Goal: Task Accomplishment & Management: Use online tool/utility

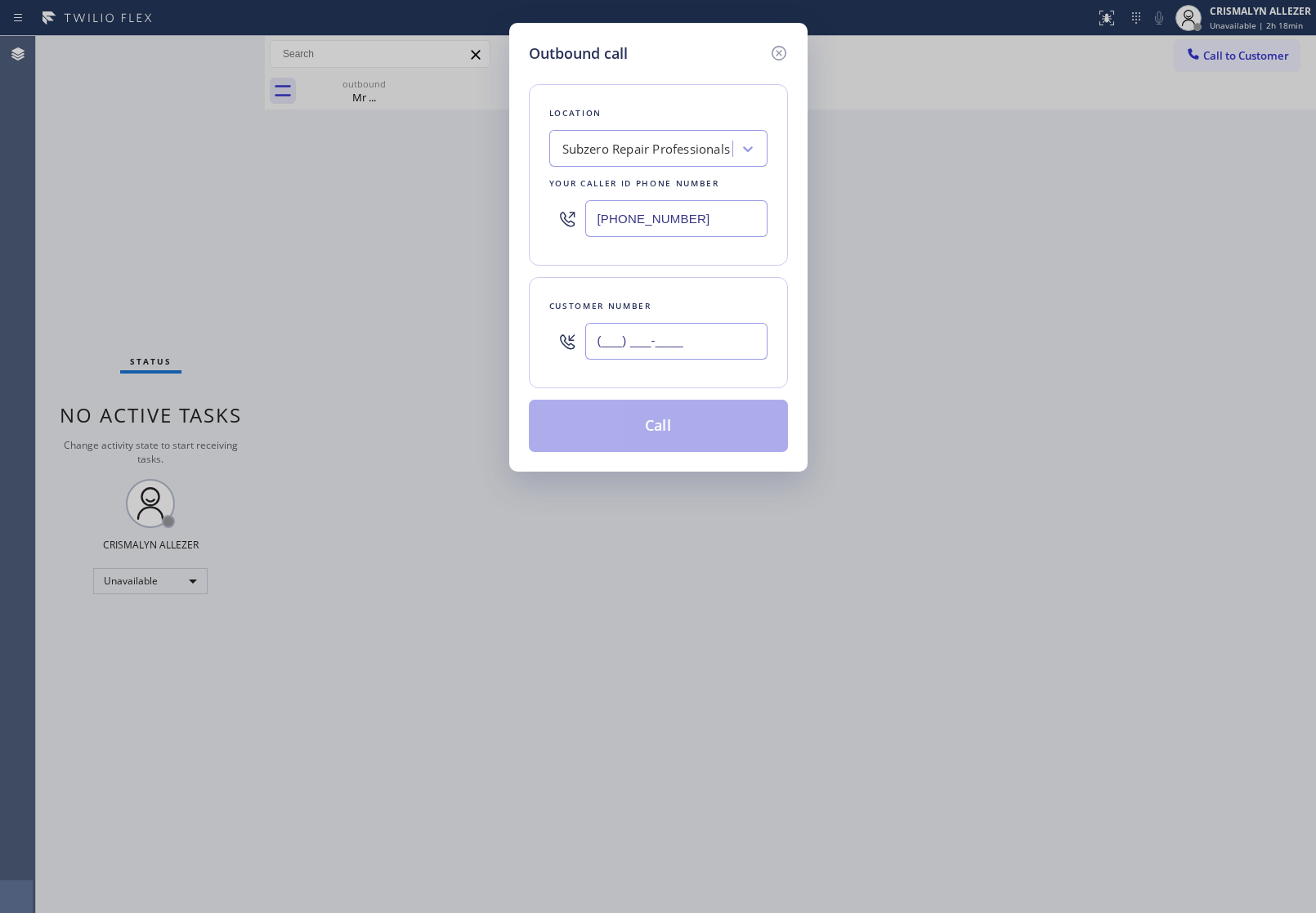
click at [711, 337] on input "(___) ___-____" at bounding box center [676, 341] width 182 height 37
paste input "425) 530-9387"
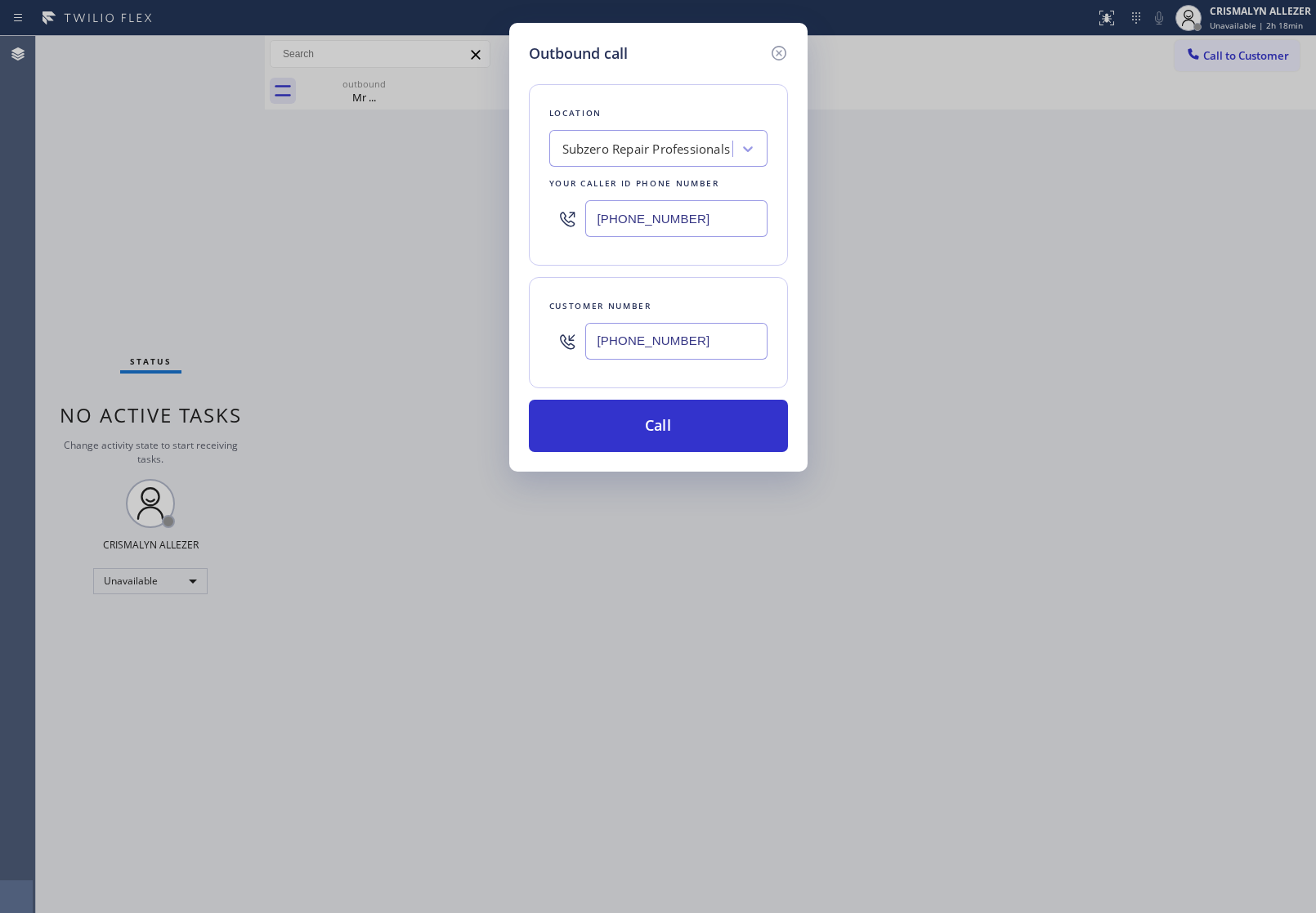
type input "[PHONE_NUMBER]"
click at [305, 251] on div "Outbound call Location Subzero Repair Professionals Your caller id phone number…" at bounding box center [658, 456] width 1316 height 913
click at [623, 162] on div "Subzero Repair Professionals" at bounding box center [644, 149] width 178 height 29
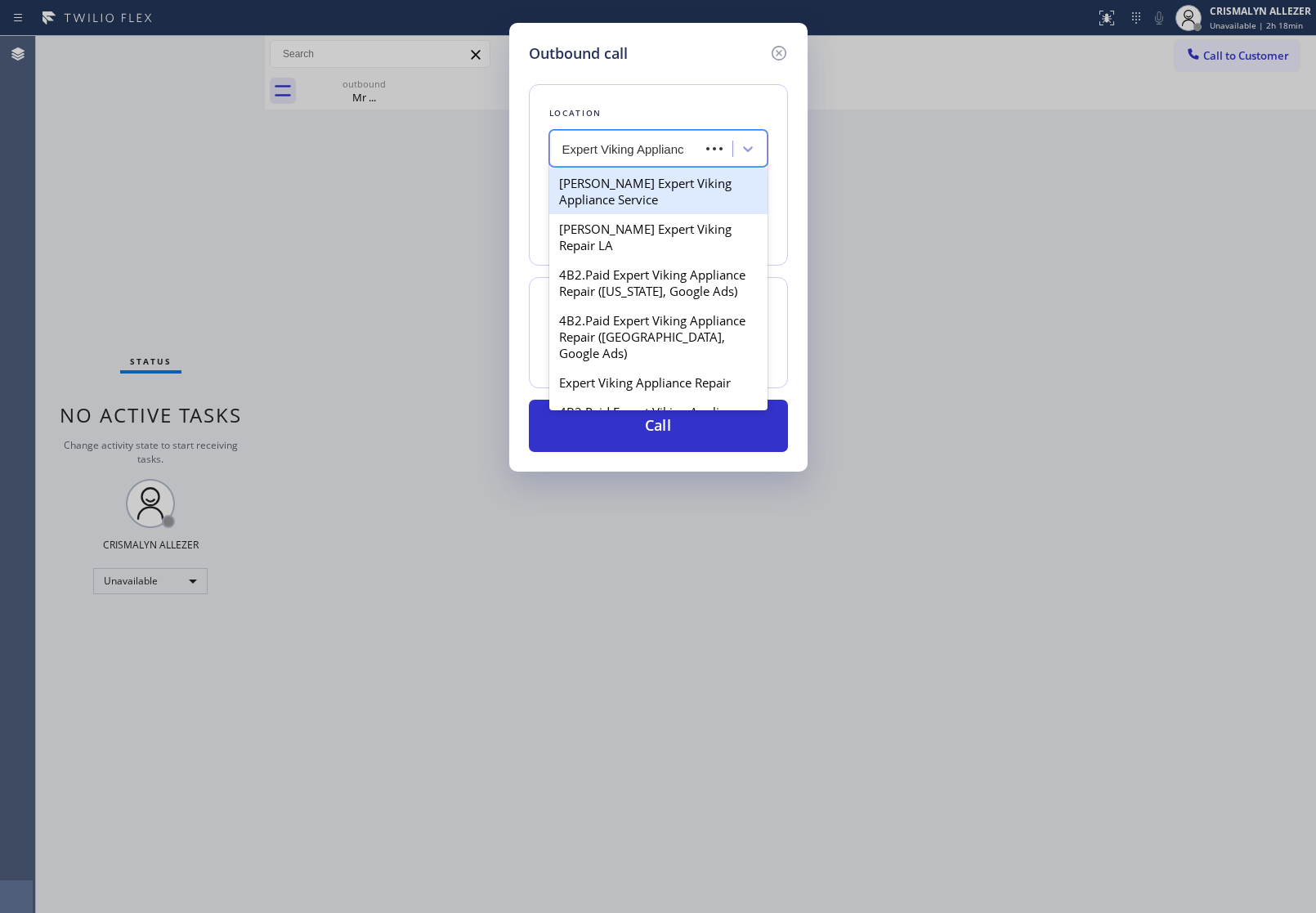
type input "Expert Viking Appliance"
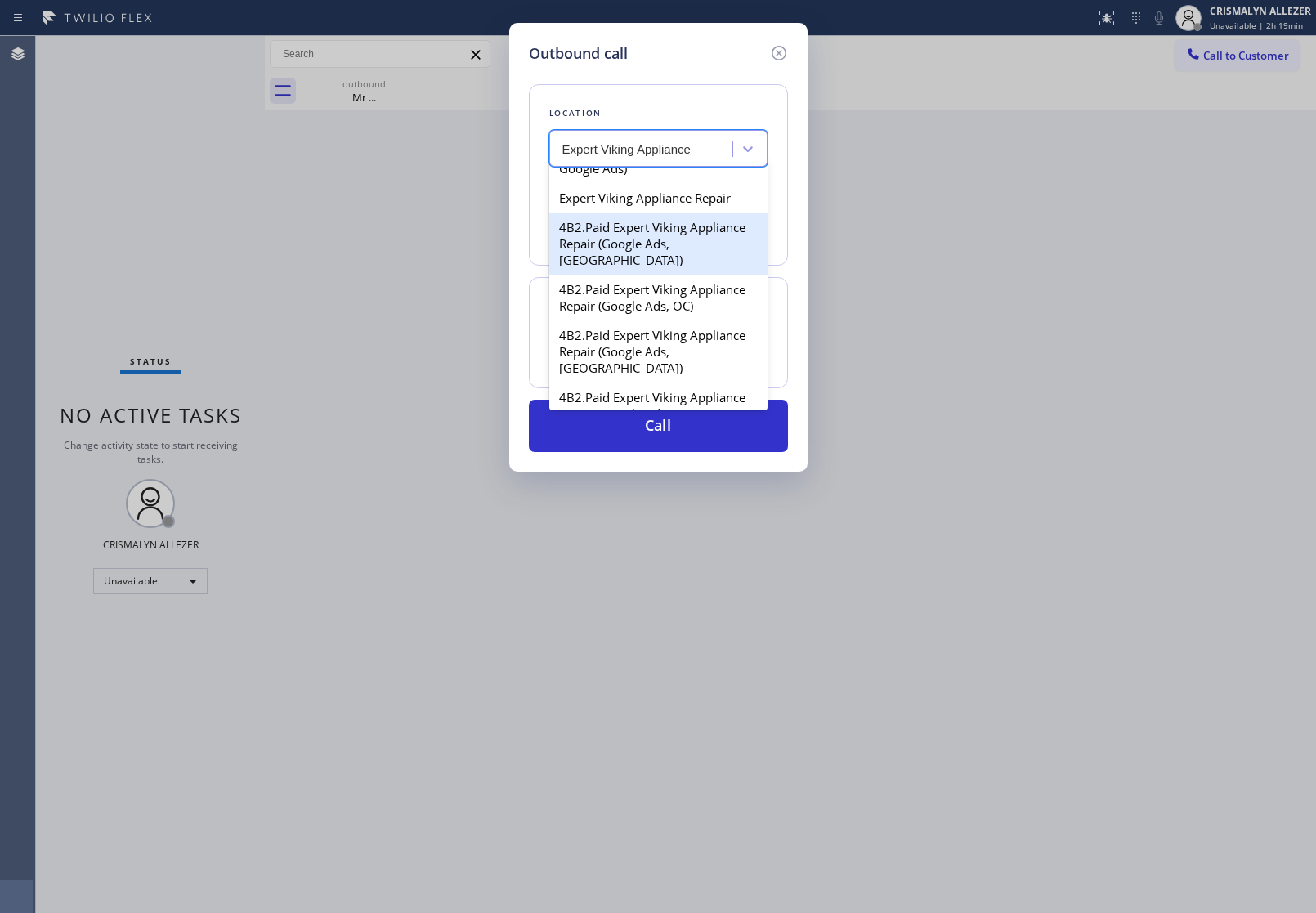
scroll to position [103, 0]
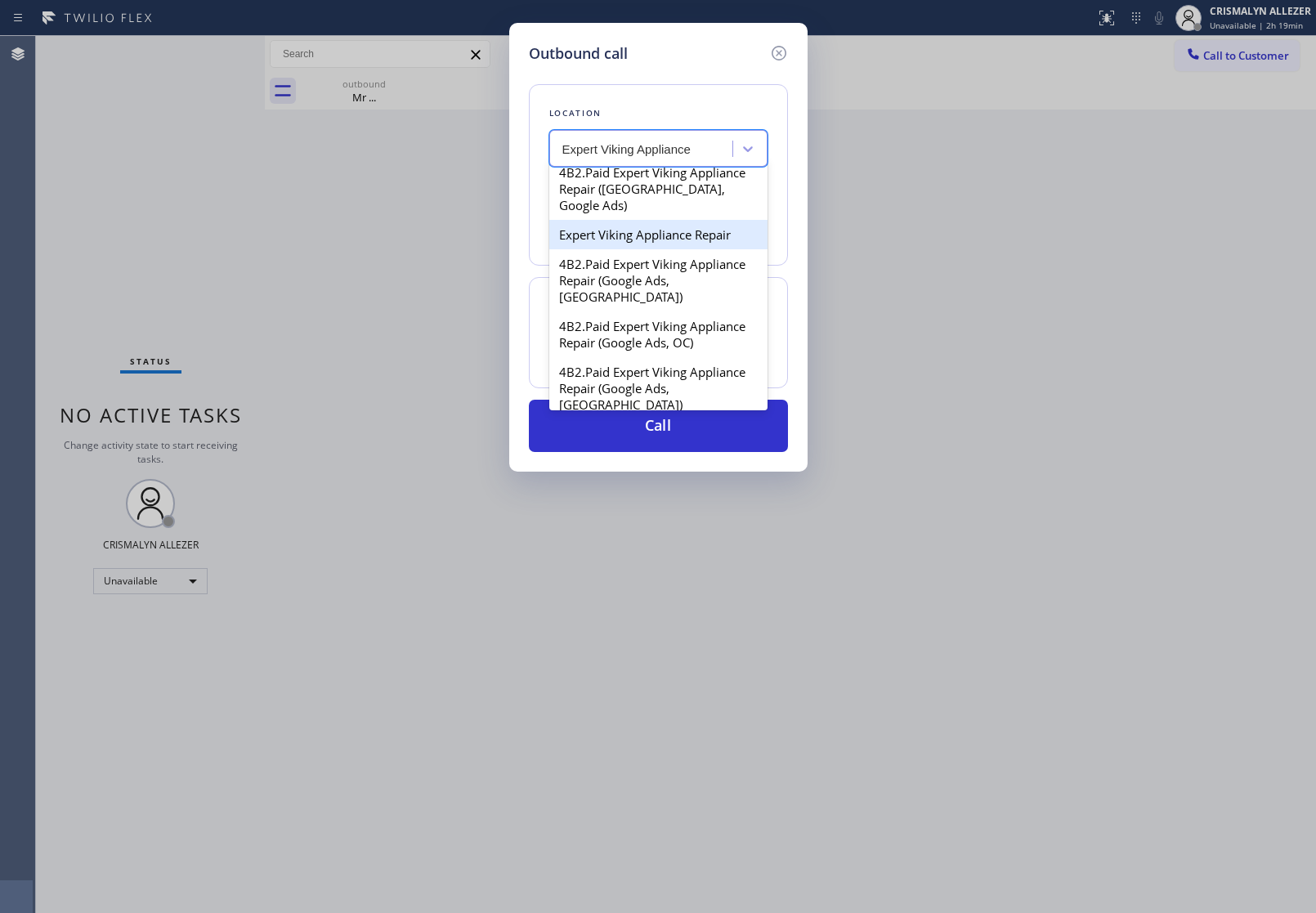
click at [644, 250] on div "Expert Viking Appliance Repair" at bounding box center [658, 234] width 218 height 29
type input "[PHONE_NUMBER]"
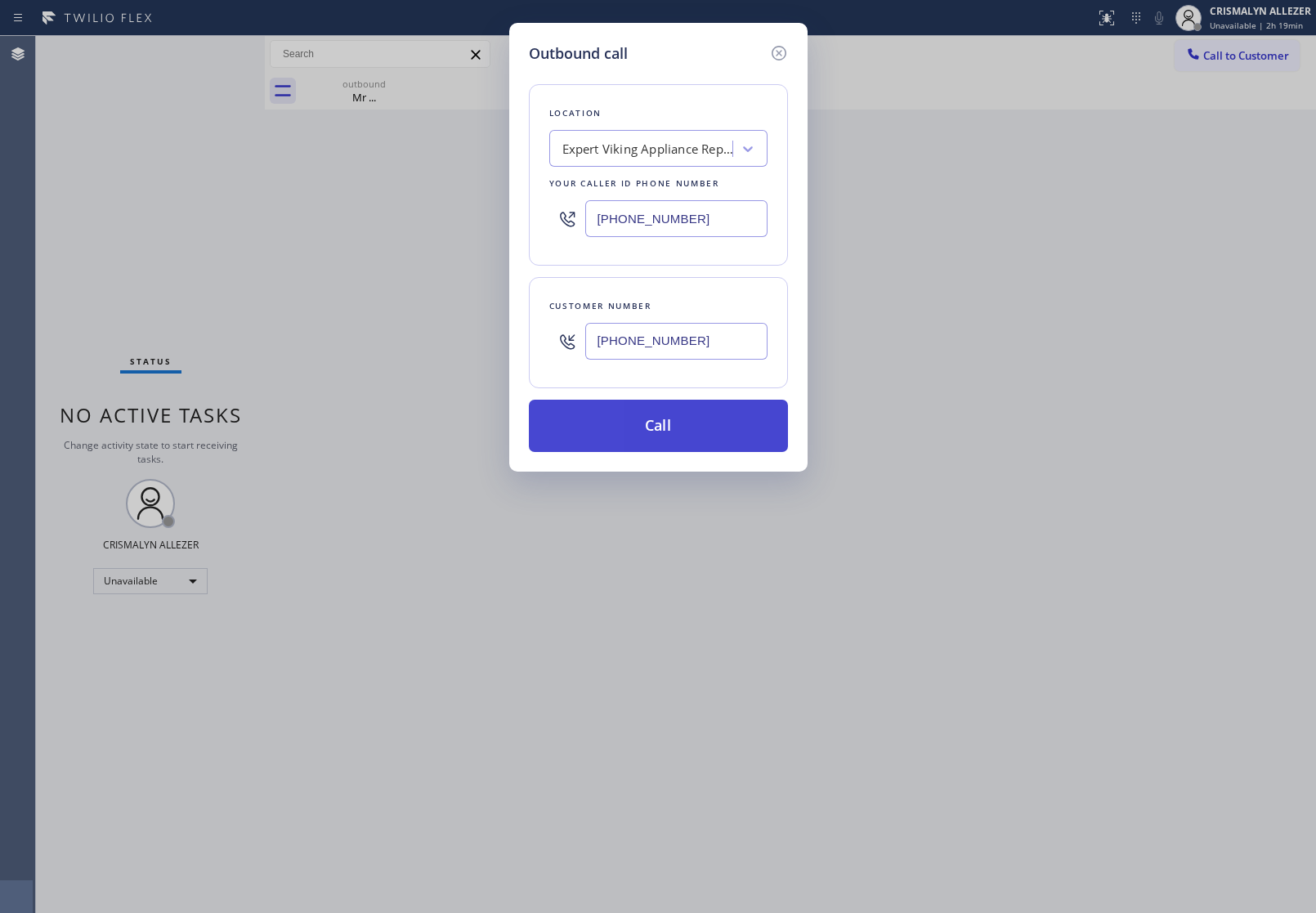
click at [663, 429] on button "Call" at bounding box center [658, 425] width 259 height 53
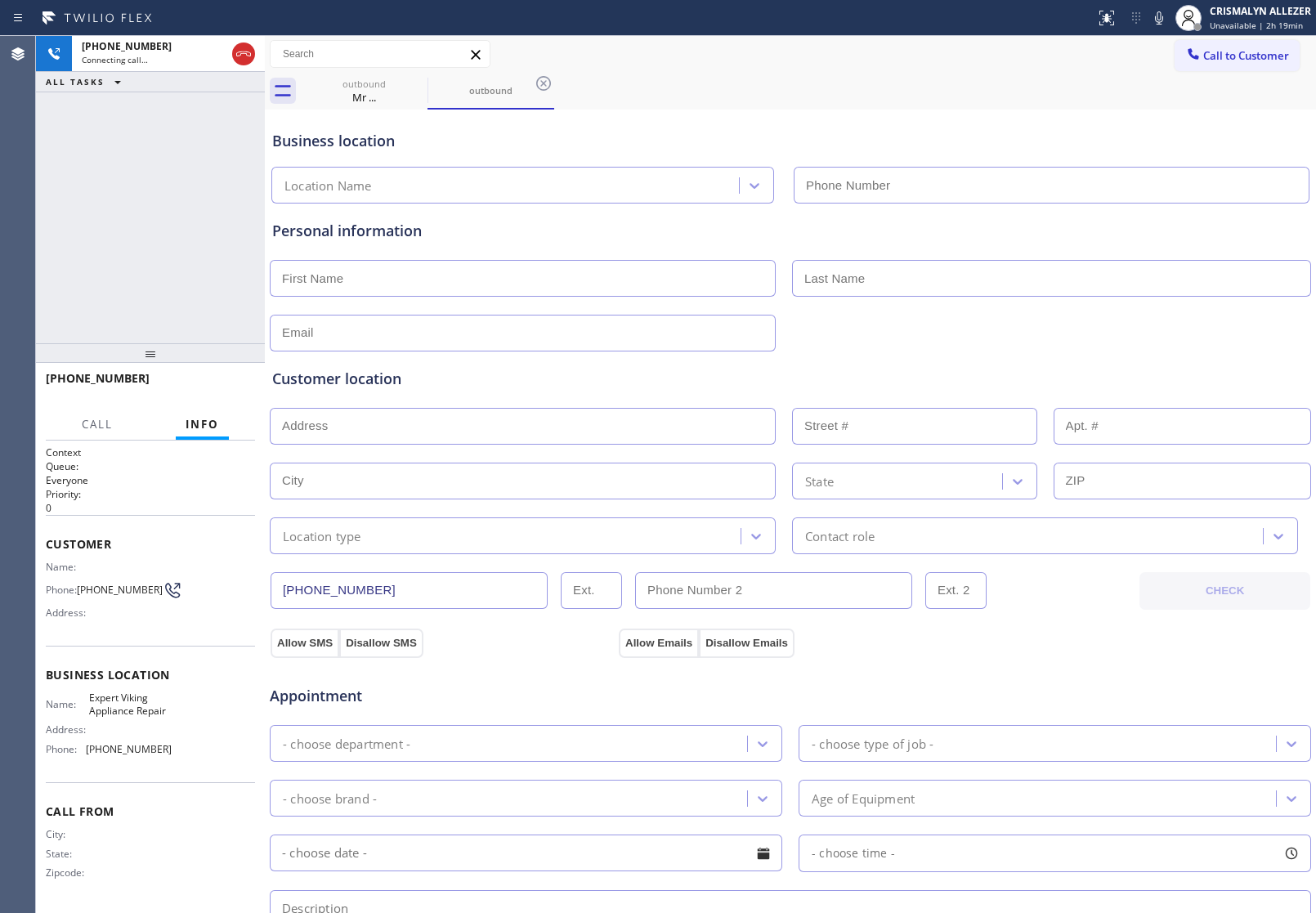
type input "[PHONE_NUMBER]"
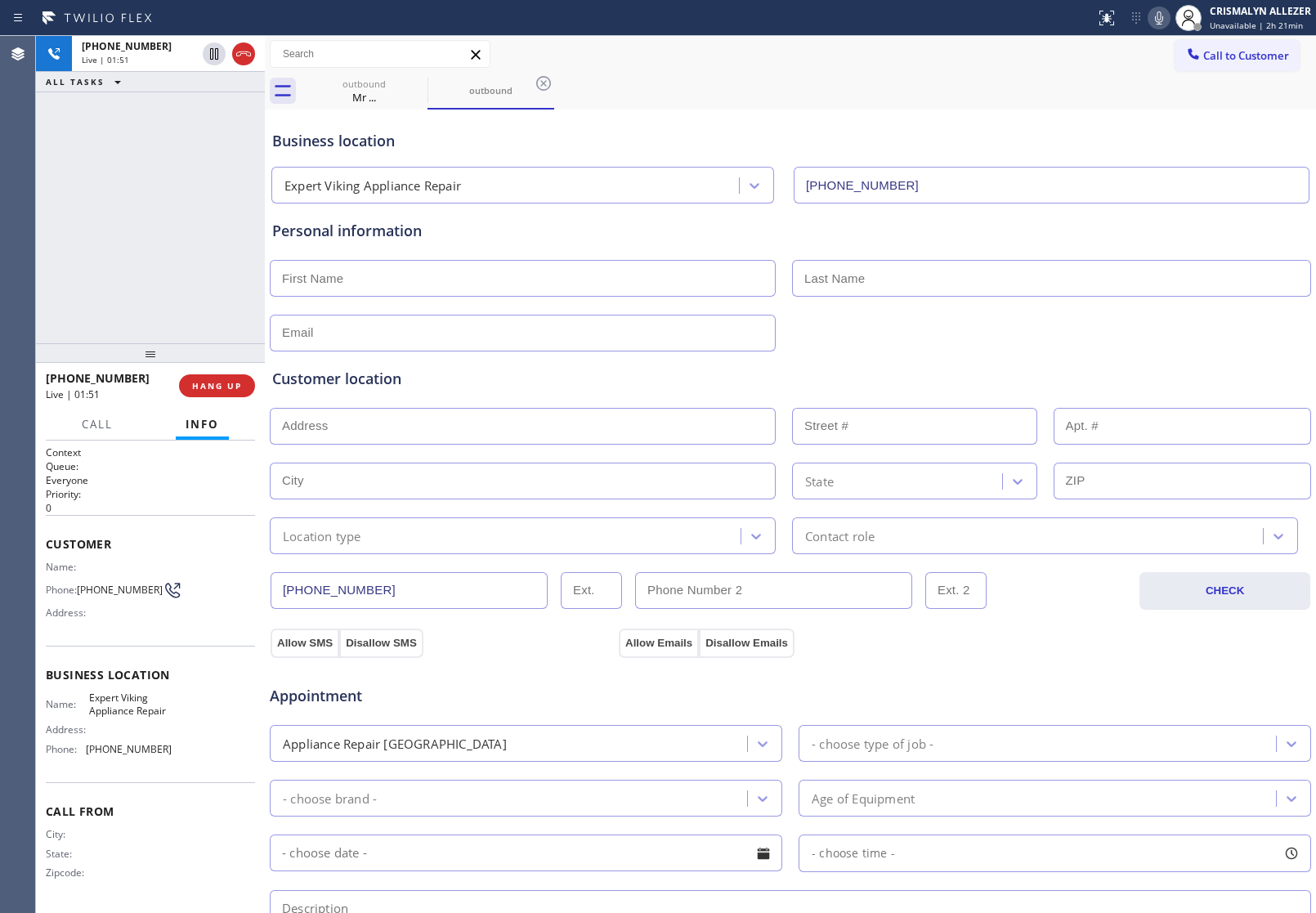
click at [1165, 14] on icon at bounding box center [1159, 18] width 20 height 20
click at [1153, 22] on icon at bounding box center [1159, 18] width 20 height 20
click at [344, 90] on div "Mr ..." at bounding box center [364, 97] width 123 height 15
type input "[PHONE_NUMBER]"
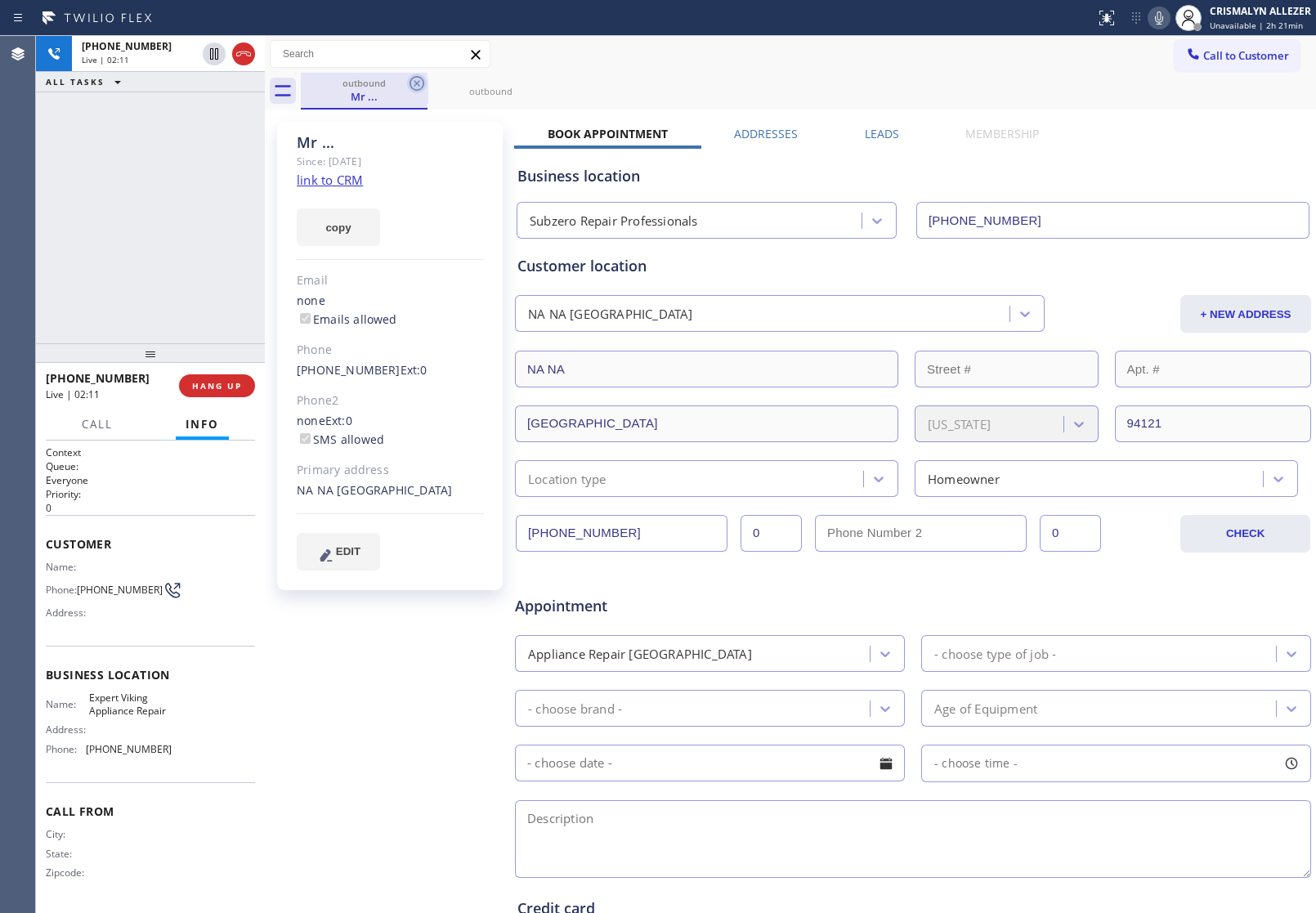
click at [415, 84] on icon at bounding box center [416, 83] width 15 height 15
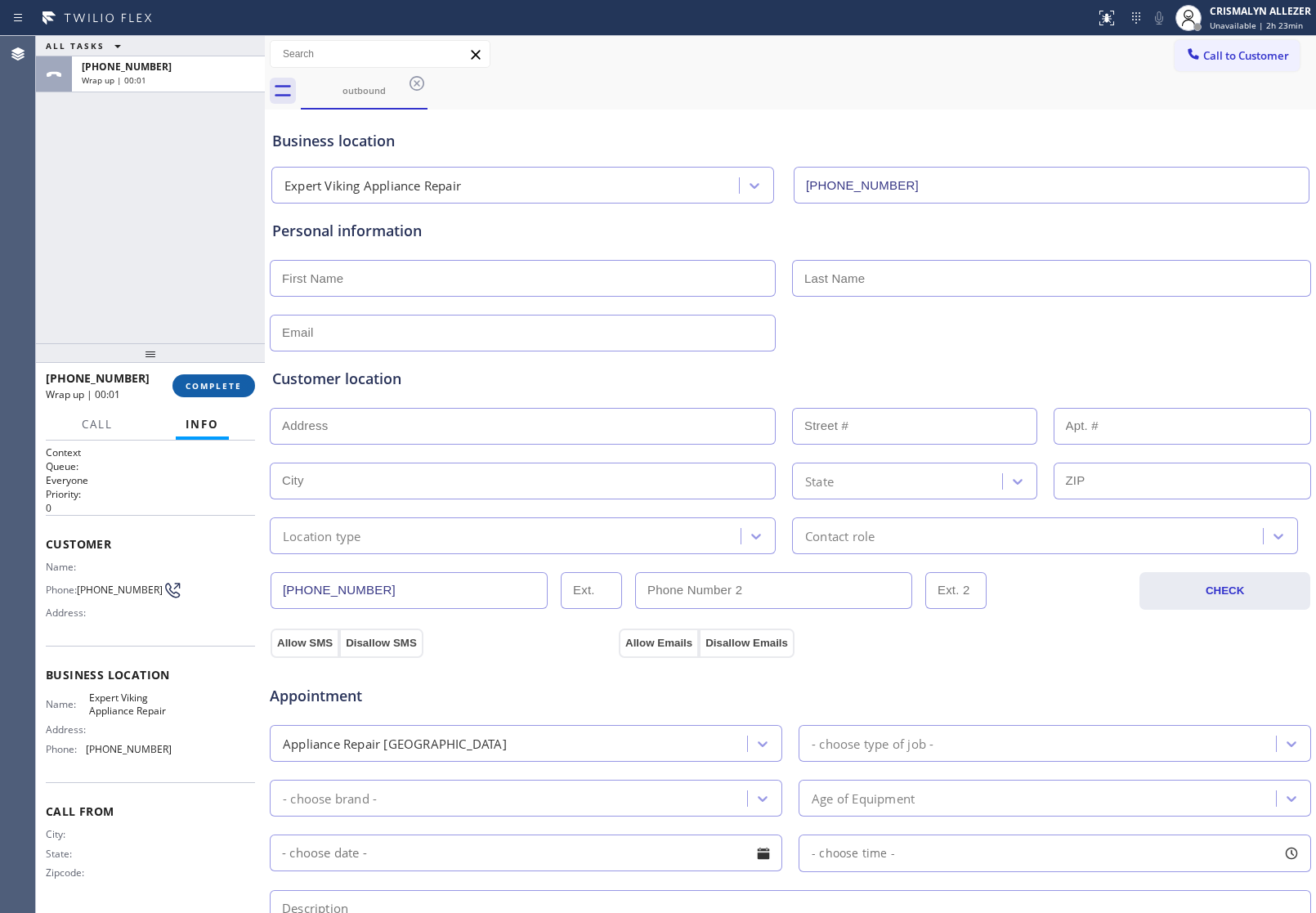
click at [202, 386] on span "COMPLETE" at bounding box center [213, 385] width 56 height 12
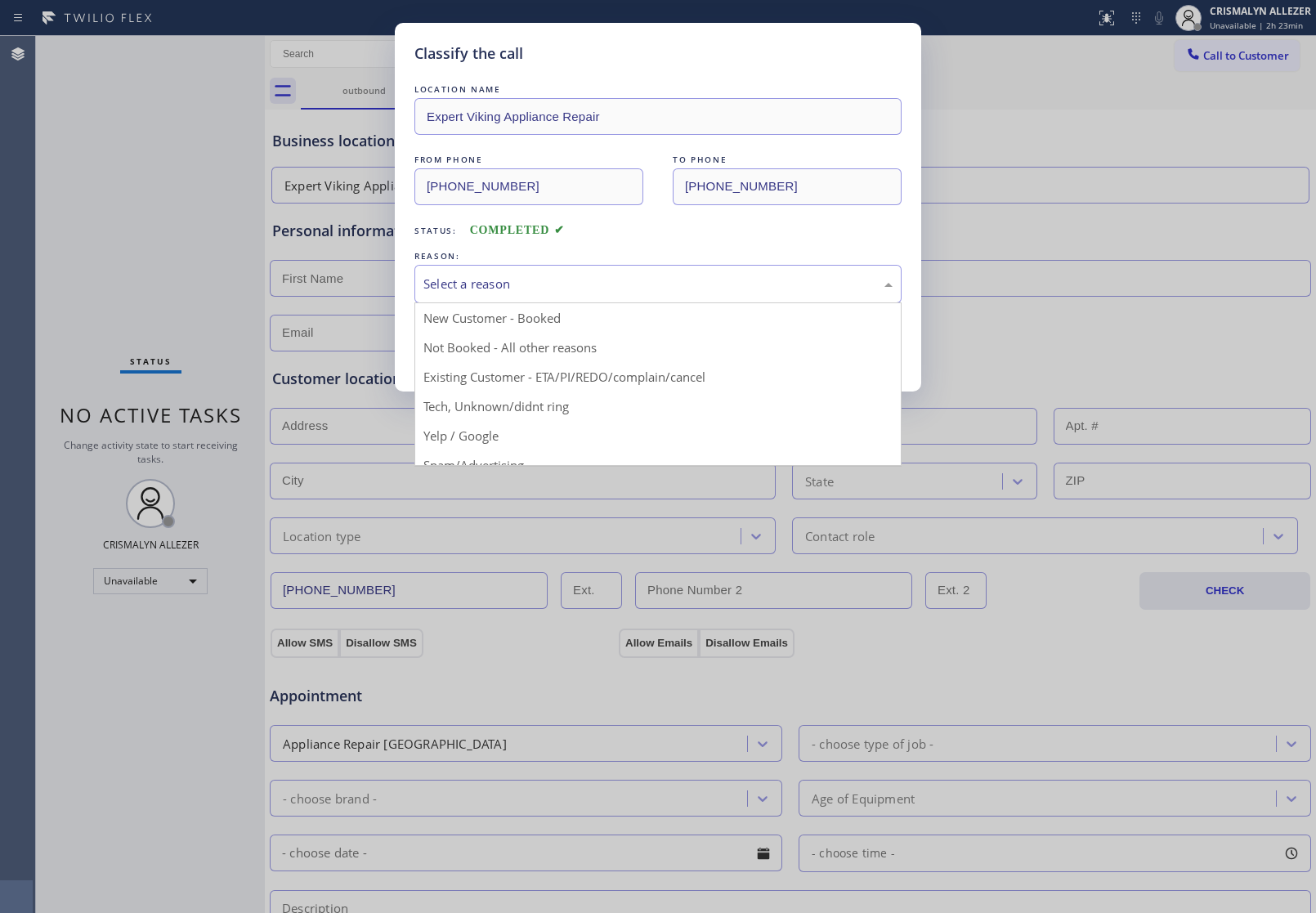
click at [595, 293] on div "Select a reason" at bounding box center [658, 284] width 469 height 19
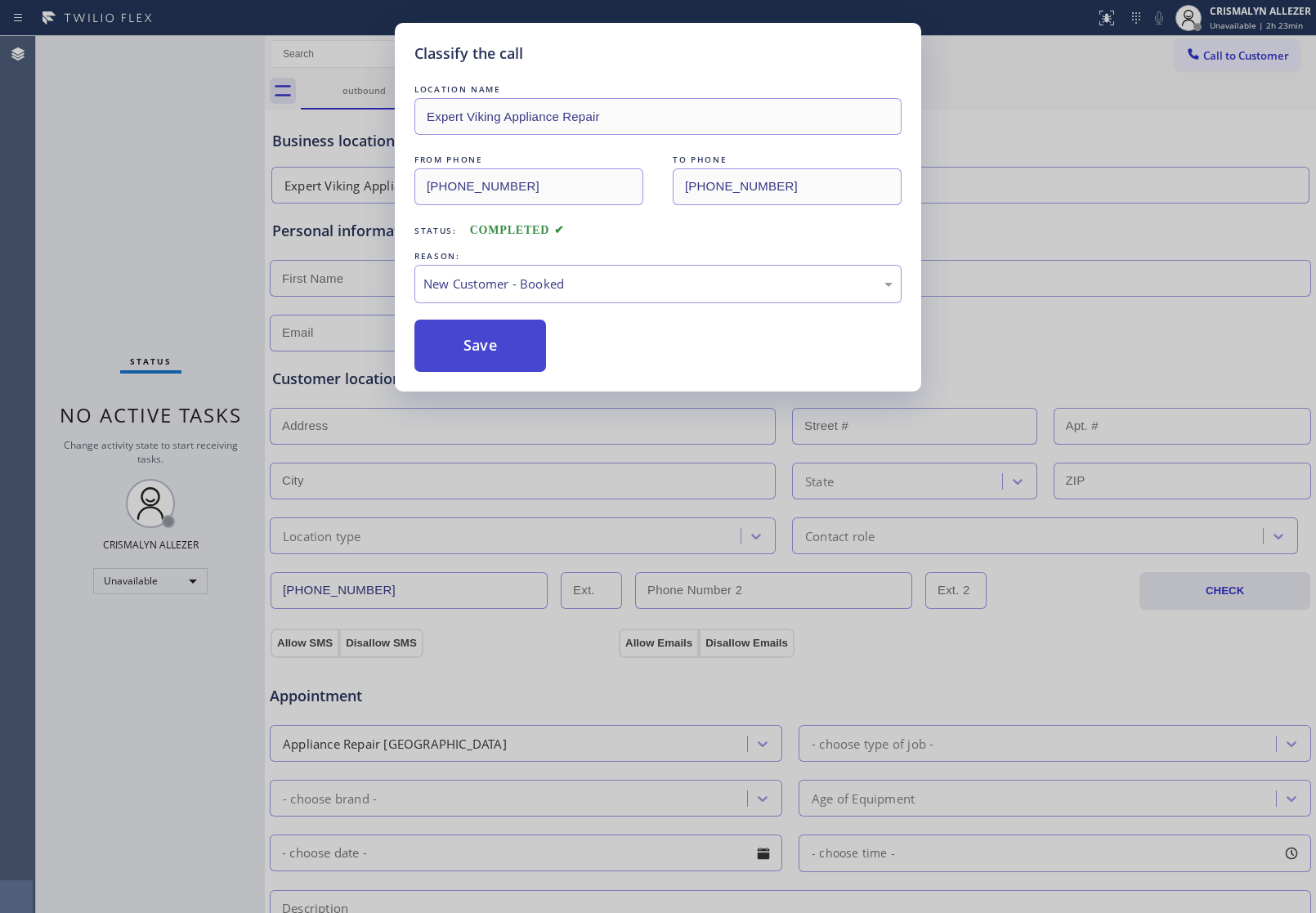
click at [504, 349] on button "Save" at bounding box center [481, 345] width 132 height 53
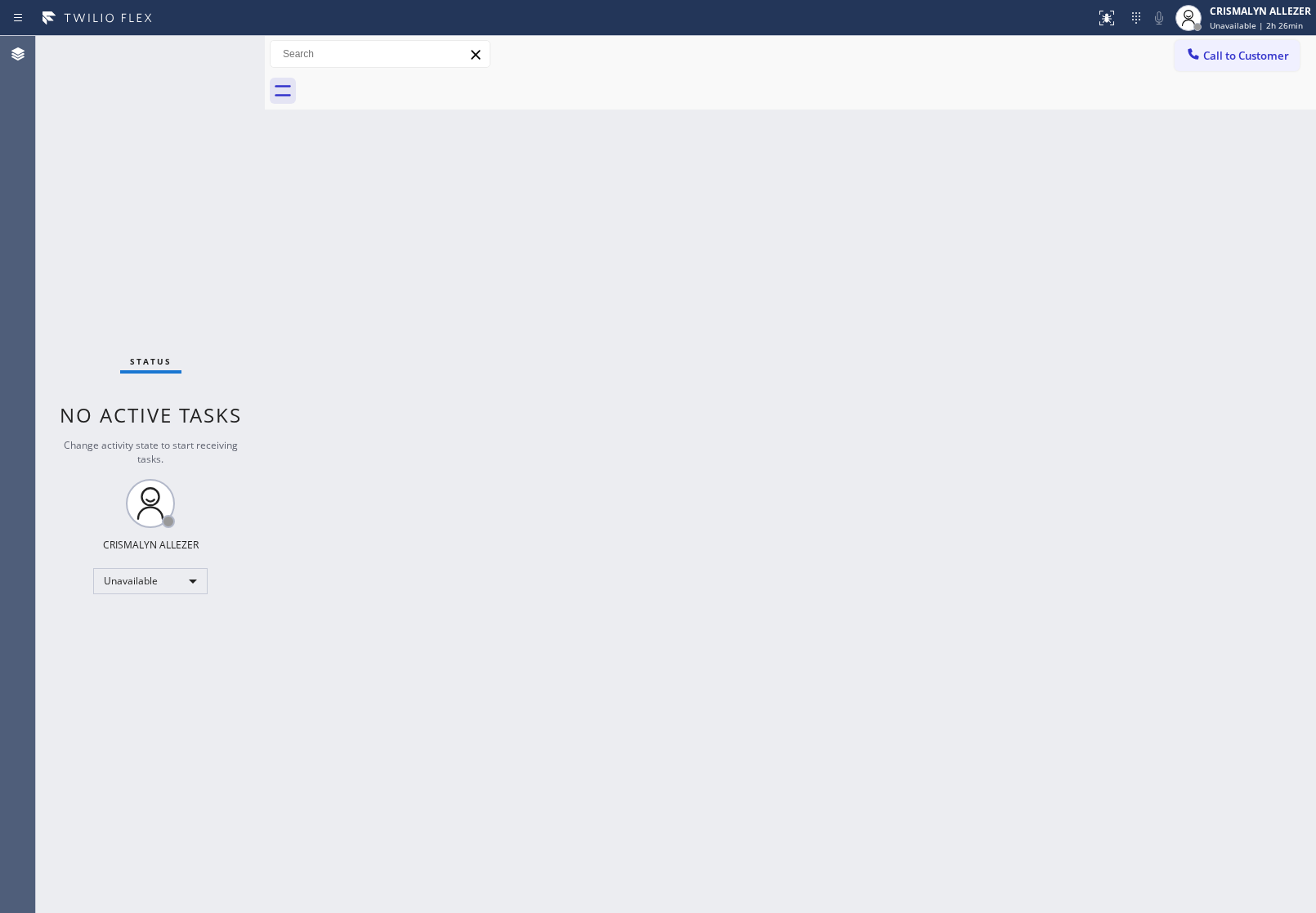
click at [1252, 60] on span "Call to Customer" at bounding box center [1246, 55] width 86 height 15
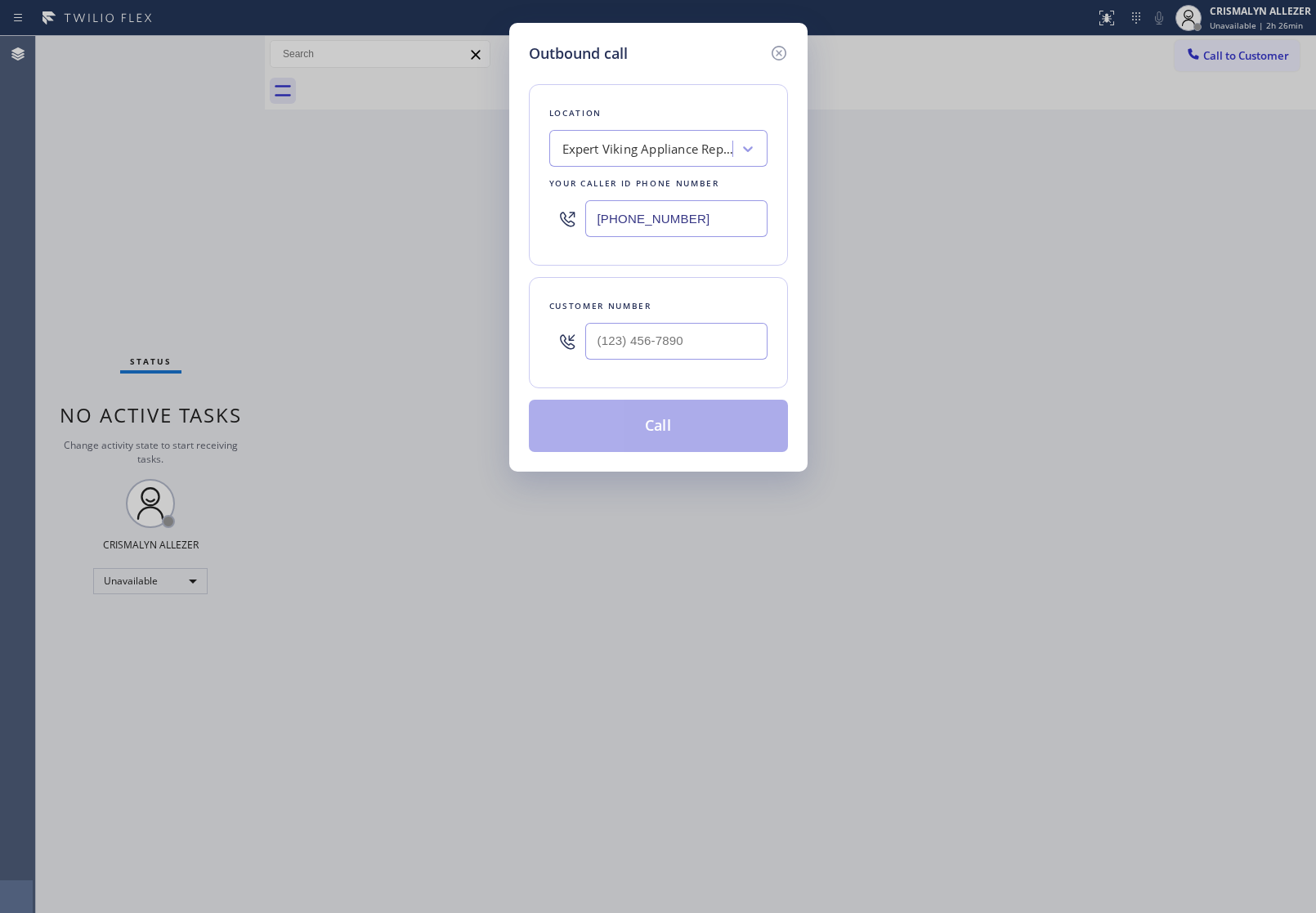
drag, startPoint x: 721, startPoint y: 212, endPoint x: 397, endPoint y: 213, distance: 324.0
click at [397, 213] on div "Outbound call Location Expert Viking Appliance Repair Your caller id phone numb…" at bounding box center [658, 456] width 1316 height 913
drag, startPoint x: 781, startPoint y: 54, endPoint x: 580, endPoint y: 310, distance: 325.5
click at [777, 59] on icon at bounding box center [779, 53] width 20 height 20
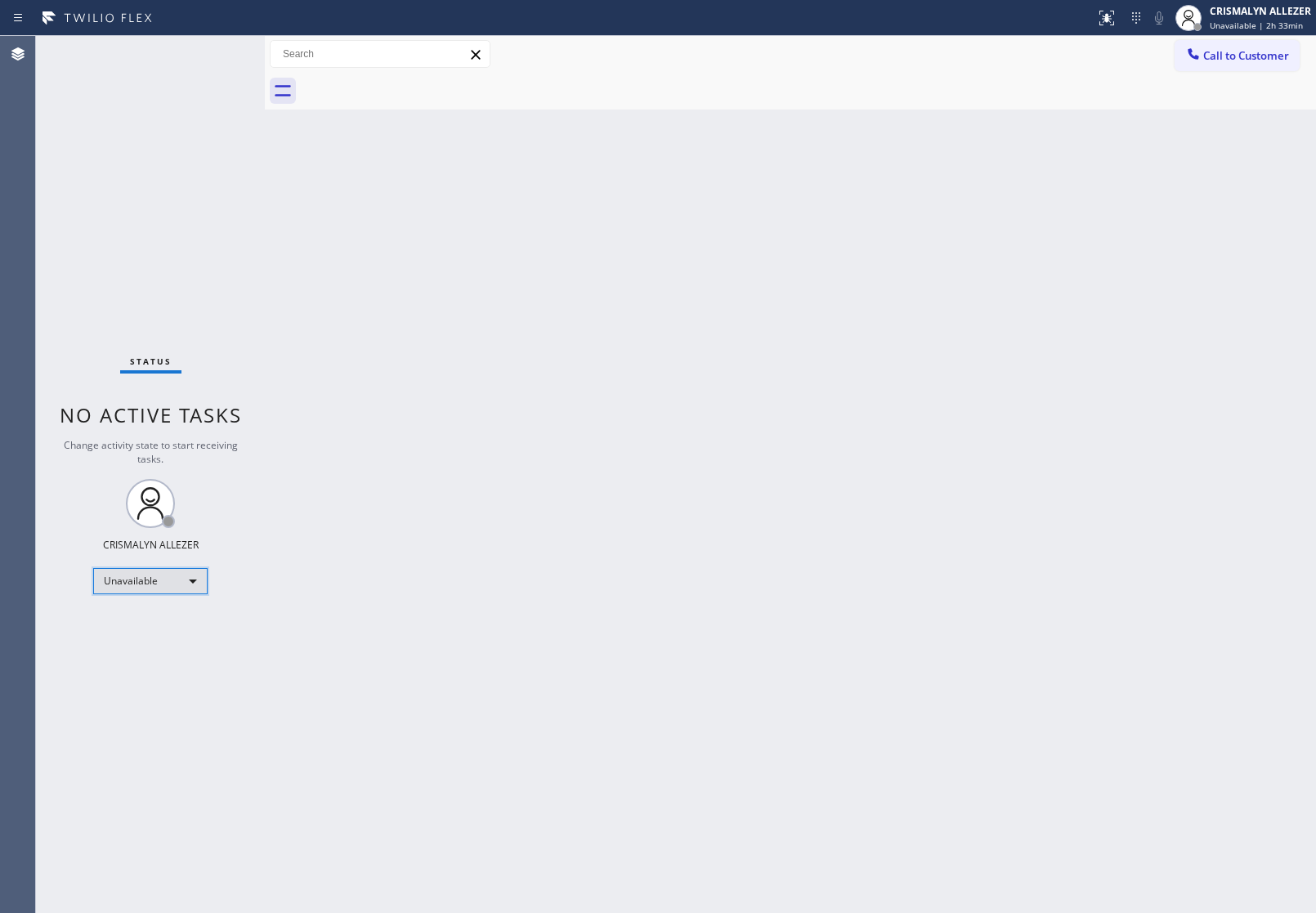
click at [189, 583] on div "Unavailable" at bounding box center [151, 580] width 114 height 26
click at [156, 671] on li "Break" at bounding box center [149, 664] width 111 height 20
click at [539, 466] on div "Back to Dashboard Change Sender ID Customers Technicians Select a contact Outbo…" at bounding box center [790, 474] width 1051 height 877
click at [192, 581] on div "Break" at bounding box center [151, 580] width 114 height 26
click at [181, 638] on li "Unavailable" at bounding box center [149, 644] width 111 height 20
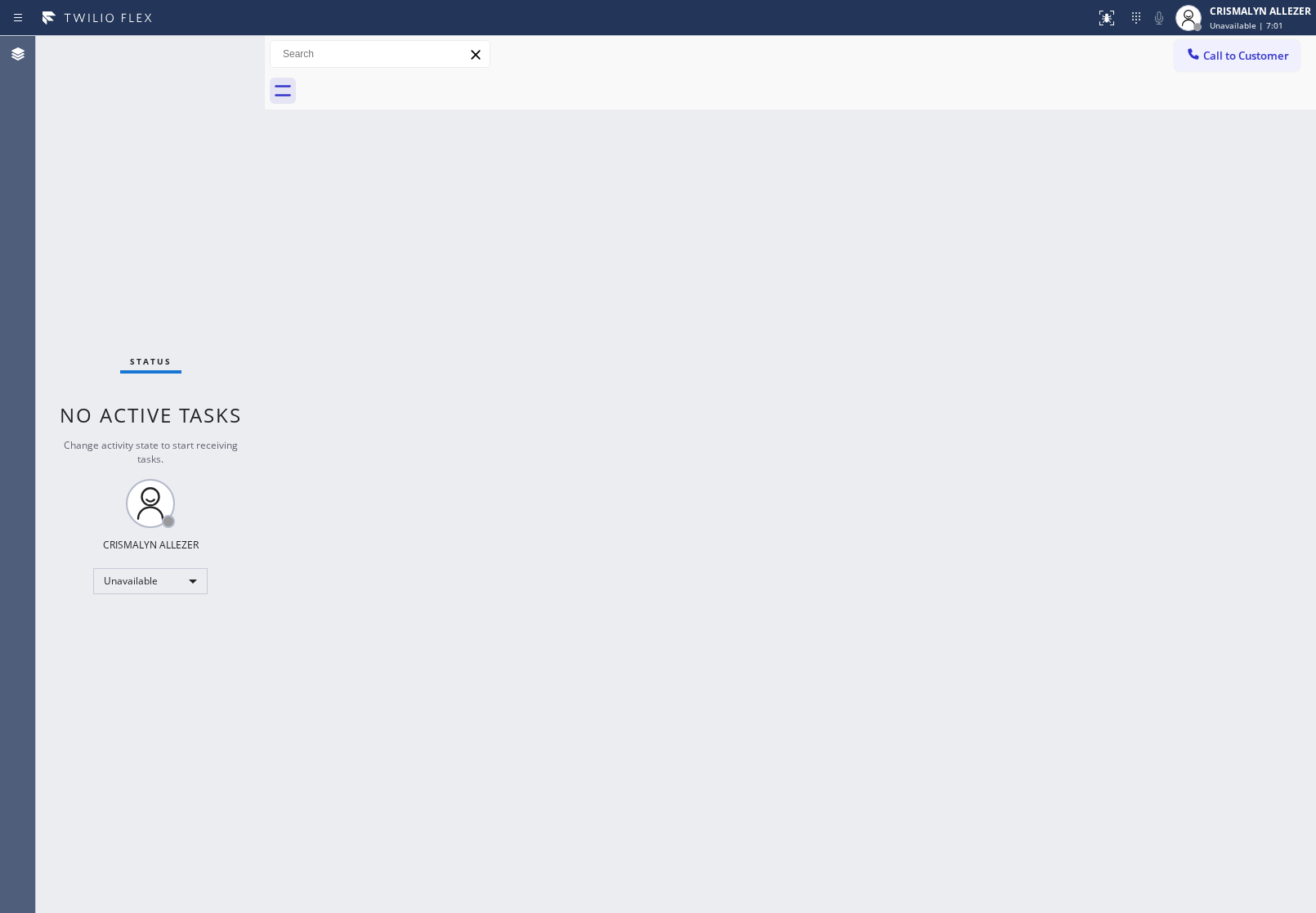
click at [598, 402] on div "Back to Dashboard Change Sender ID Customers Technicians Select a contact Outbo…" at bounding box center [790, 474] width 1051 height 877
